Goal: Use online tool/utility: Utilize a website feature to perform a specific function

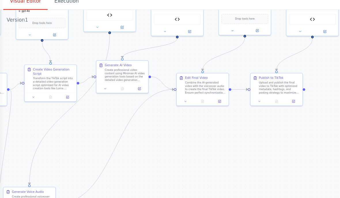
scroll to position [11, 0]
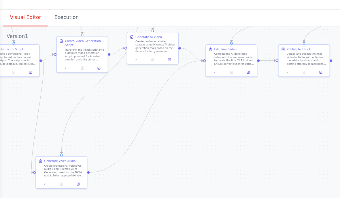
click at [32, 30] on div ".deletable-edge-delete-btn { width: 20px; height: 20px; border: 0px solid #ffff…" at bounding box center [170, 114] width 340 height 168
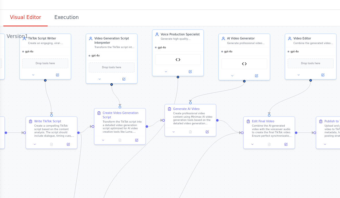
click at [132, 42] on div "gpt-4o" at bounding box center [123, 45] width 35 height 6
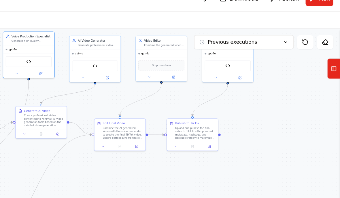
click at [334, 56] on rect at bounding box center [335, 57] width 3 height 3
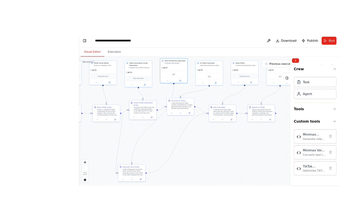
scroll to position [2, 0]
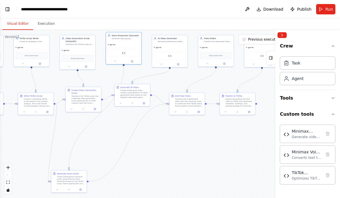
click at [10, 11] on button "Toggle Left Sidebar" at bounding box center [7, 9] width 8 height 8
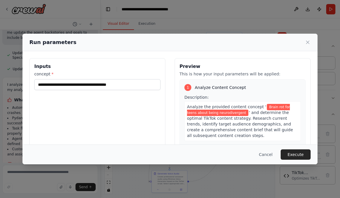
click at [267, 159] on button "Cancel" at bounding box center [266, 155] width 23 height 10
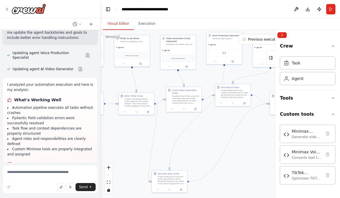
click at [295, 10] on button at bounding box center [296, 9] width 9 height 10
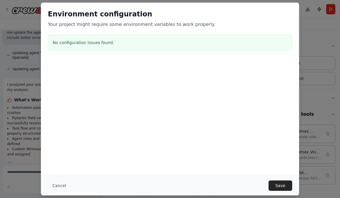
click at [282, 183] on button "Save" at bounding box center [281, 186] width 24 height 10
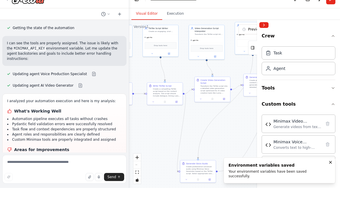
scroll to position [23, 0]
click at [297, 135] on div "Generate videos from text prompts using Minimax API with async processing, stat…" at bounding box center [298, 137] width 48 height 5
click at [296, 135] on div "Generate videos from text prompts using Minimax API with async processing, stat…" at bounding box center [298, 137] width 48 height 5
click at [295, 135] on div "Generate videos from text prompts using Minimax API with async processing, stat…" at bounding box center [298, 137] width 48 height 5
click at [297, 129] on div "Minimax Video Generator" at bounding box center [298, 132] width 48 height 6
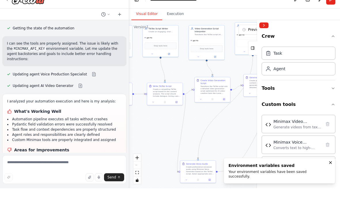
click at [297, 129] on div "Minimax Video Generator" at bounding box center [298, 132] width 48 height 6
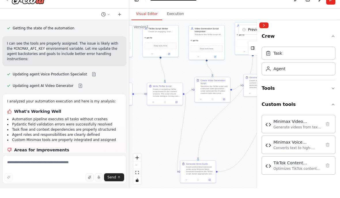
click at [310, 132] on div "Minimax Video Generator Generate videos from text prompts using Minimax API wit…" at bounding box center [299, 134] width 74 height 18
click at [332, 44] on icon "button" at bounding box center [333, 46] width 5 height 5
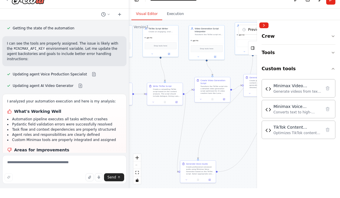
click at [329, 40] on button "Crew" at bounding box center [299, 47] width 74 height 14
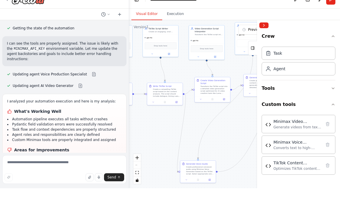
click at [325, 72] on div "Agent" at bounding box center [299, 78] width 74 height 13
click at [331, 112] on icon "button" at bounding box center [333, 114] width 5 height 5
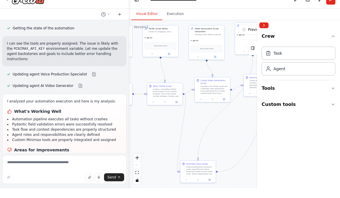
click at [317, 72] on div "Agent" at bounding box center [299, 78] width 74 height 13
click at [311, 72] on div "Agent" at bounding box center [299, 78] width 74 height 13
click at [333, 96] on icon "button" at bounding box center [333, 98] width 5 height 5
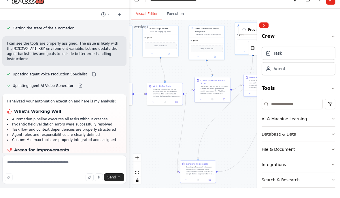
click at [323, 121] on button "AI & Machine Learning" at bounding box center [299, 128] width 74 height 15
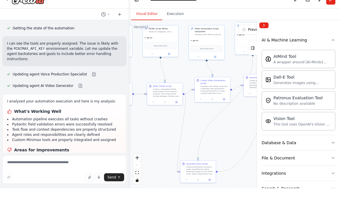
scroll to position [82, 0]
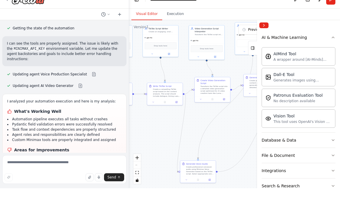
click at [325, 143] on button "Database & Data" at bounding box center [299, 150] width 74 height 15
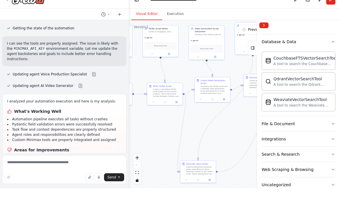
scroll to position [183, 0]
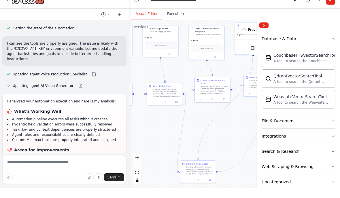
click at [325, 123] on button "File & Document" at bounding box center [299, 130] width 74 height 15
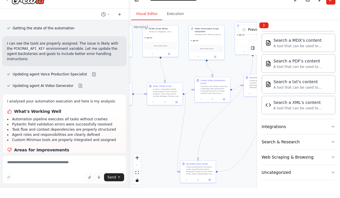
scroll to position [357, 0]
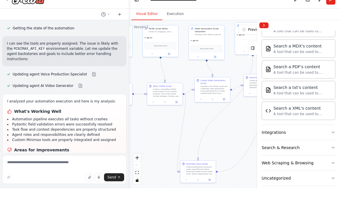
click at [323, 135] on button "Integrations" at bounding box center [299, 142] width 74 height 15
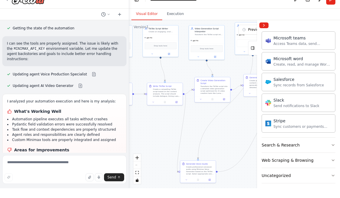
scroll to position [715, 0]
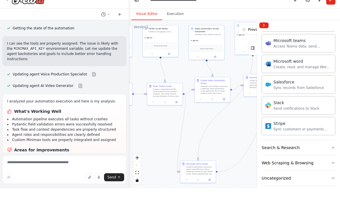
click at [319, 150] on button "Search & Research" at bounding box center [299, 157] width 74 height 15
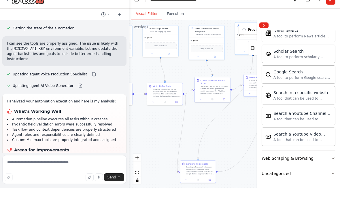
scroll to position [1010, 0]
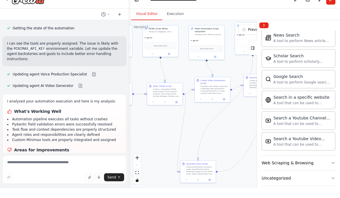
click at [316, 165] on button "Web Scraping & Browsing" at bounding box center [299, 172] width 74 height 15
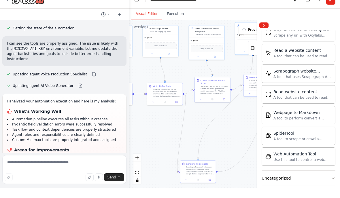
click at [320, 181] on button "Uncategorized" at bounding box center [299, 188] width 74 height 15
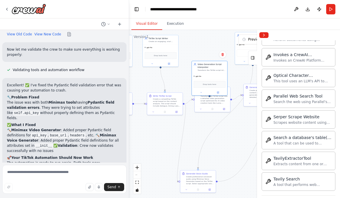
scroll to position [4614, 0]
click at [123, 24] on button at bounding box center [119, 24] width 9 height 7
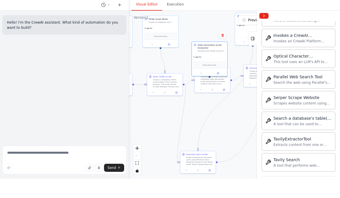
scroll to position [0, 0]
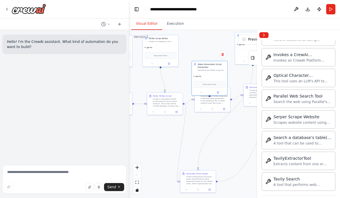
click at [261, 33] on button "Collapse right sidebar" at bounding box center [263, 35] width 9 height 6
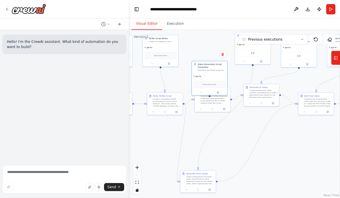
click at [142, 187] on div ".deletable-edge-delete-btn { width: 20px; height: 20px; border: 0px solid #ffff…" at bounding box center [234, 114] width 211 height 168
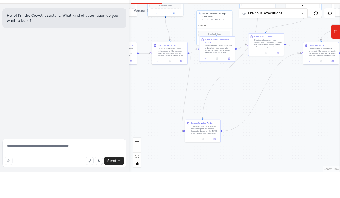
click at [138, 181] on icon "fit view" at bounding box center [136, 182] width 3 height 3
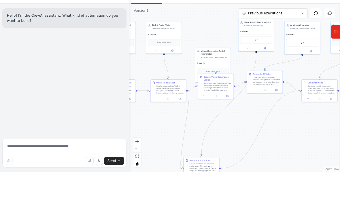
scroll to position [23, 0]
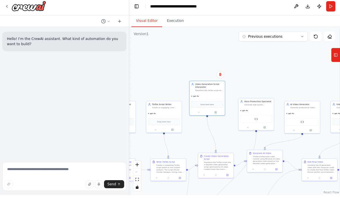
click at [262, 118] on div "Minimax Voice Generator" at bounding box center [256, 121] width 32 height 7
click at [256, 116] on div "Minimax Voice Generator" at bounding box center [256, 121] width 35 height 11
click at [255, 120] on img at bounding box center [256, 121] width 3 height 3
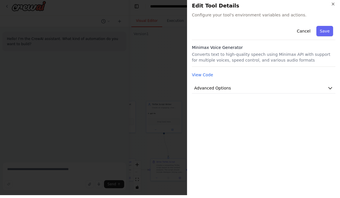
click at [292, 93] on button "Advanced Options" at bounding box center [264, 91] width 144 height 11
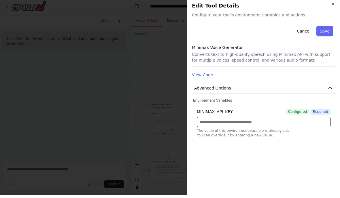
click at [291, 121] on input "text" at bounding box center [264, 125] width 134 height 10
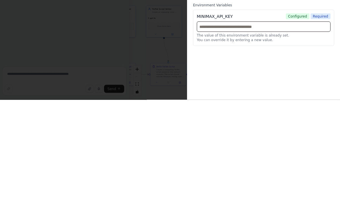
click at [286, 120] on input "text" at bounding box center [264, 125] width 134 height 10
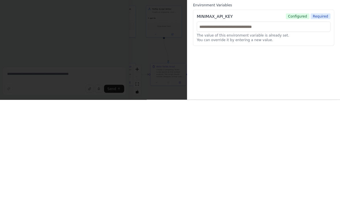
click at [189, 20] on div "Close Edit Tool Details Configure your tool's environment variables and actions…" at bounding box center [263, 99] width 153 height 198
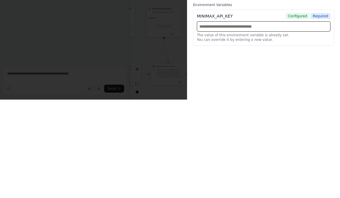
click at [262, 120] on input "text" at bounding box center [264, 125] width 134 height 10
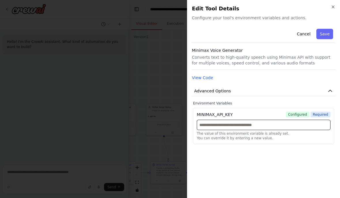
click at [248, 125] on input "text" at bounding box center [264, 125] width 134 height 10
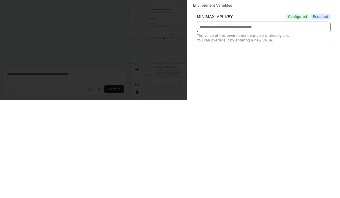
click at [236, 120] on input "text" at bounding box center [264, 125] width 134 height 10
paste input "**********"
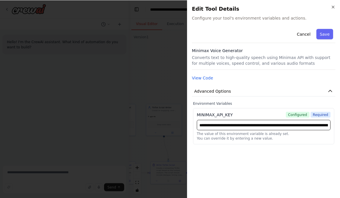
scroll to position [11, 0]
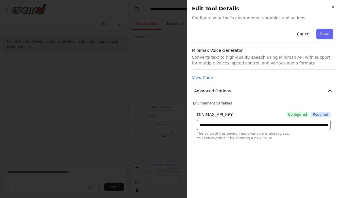
type input "**********"
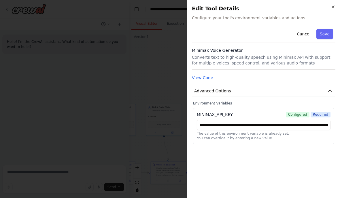
click at [326, 36] on button "Save" at bounding box center [324, 34] width 17 height 10
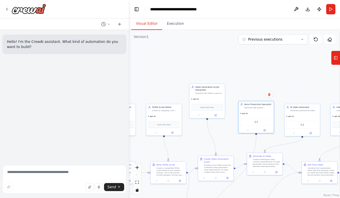
click at [307, 121] on div "Minimax Video Generator" at bounding box center [303, 124] width 32 height 7
click at [301, 123] on img at bounding box center [302, 124] width 3 height 3
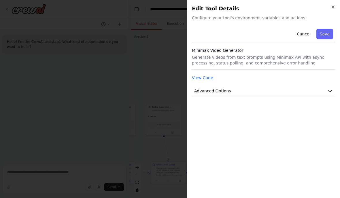
click at [329, 94] on button "Advanced Options" at bounding box center [264, 91] width 144 height 11
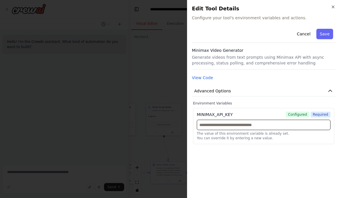
click at [300, 123] on input "text" at bounding box center [264, 125] width 134 height 10
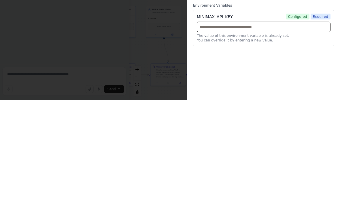
click at [268, 120] on input "text" at bounding box center [264, 125] width 134 height 10
paste input "**********"
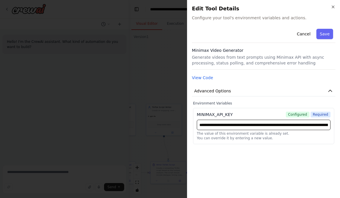
scroll to position [0, 0]
type input "**********"
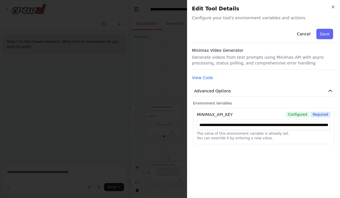
click at [327, 32] on button "Save" at bounding box center [324, 34] width 17 height 10
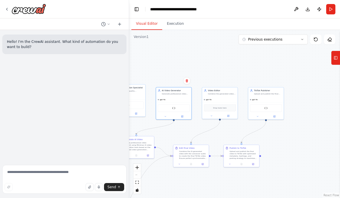
click at [264, 109] on img at bounding box center [265, 108] width 3 height 3
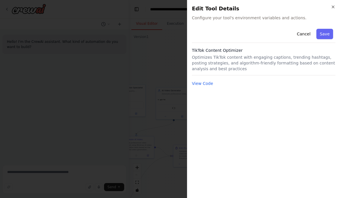
click at [208, 83] on button "View Code" at bounding box center [202, 84] width 21 height 6
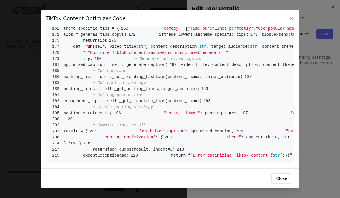
click at [315, 100] on div "TikTok Content Optimizer Code 1 from [DOMAIN_NAME] import BaseTool 2 from pydan…" at bounding box center [170, 99] width 340 height 198
click at [314, 100] on div "TikTok Content Optimizer Code 1 from [DOMAIN_NAME] import BaseTool 2 from pydan…" at bounding box center [170, 99] width 340 height 198
click at [296, 10] on div "TikTok Content Optimizer Code" at bounding box center [170, 19] width 258 height 18
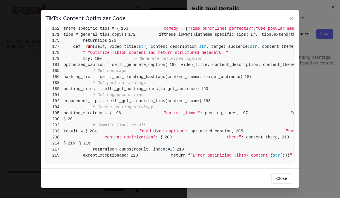
click at [291, 17] on icon at bounding box center [291, 18] width 3 height 3
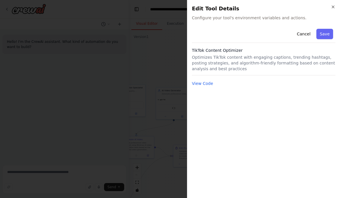
click at [300, 35] on button "Cancel" at bounding box center [303, 34] width 20 height 10
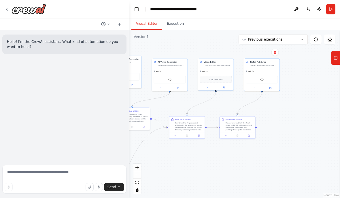
click at [275, 83] on div "TikTok Content Optimizer" at bounding box center [262, 79] width 32 height 7
click at [263, 79] on img at bounding box center [261, 79] width 3 height 3
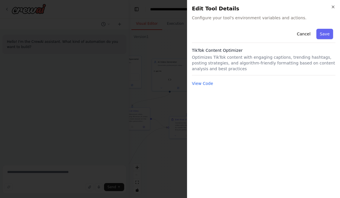
click at [254, 55] on p "Optimizes TikTok content with engaging captions, trending hashtags, posting str…" at bounding box center [264, 62] width 144 height 17
click at [278, 68] on p "Optimizes TikTok content with engaging captions, trending hashtags, posting str…" at bounding box center [264, 62] width 144 height 17
click at [203, 86] on button "View Code" at bounding box center [202, 84] width 21 height 6
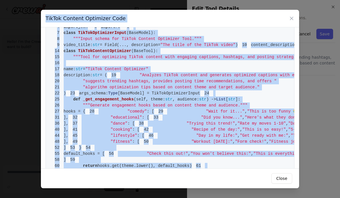
scroll to position [0, 0]
